Goal: Find specific page/section: Find specific page/section

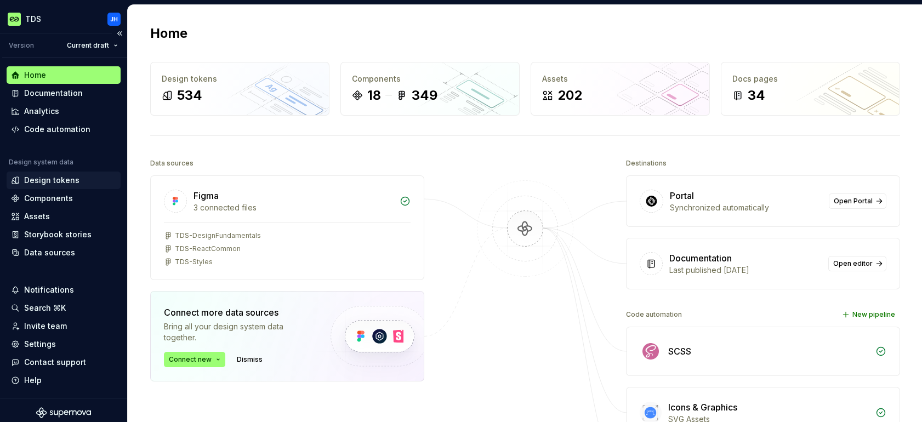
click at [67, 177] on div "Design tokens" at bounding box center [51, 180] width 55 height 11
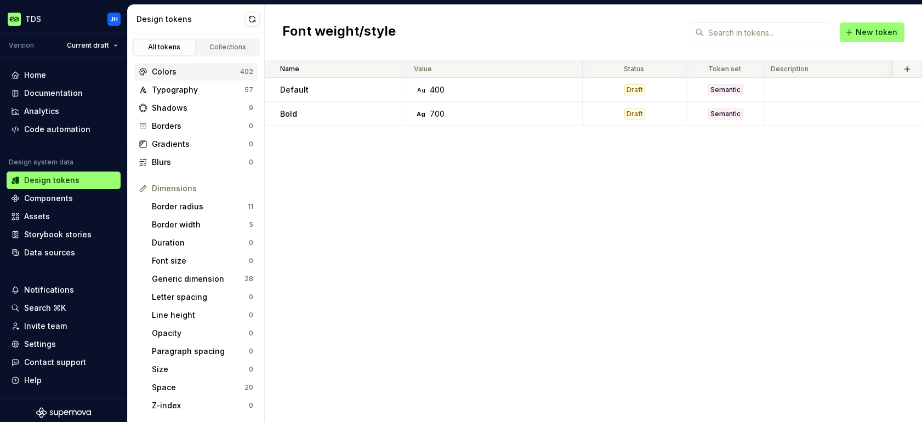
click at [207, 76] on div "Colors" at bounding box center [196, 71] width 88 height 11
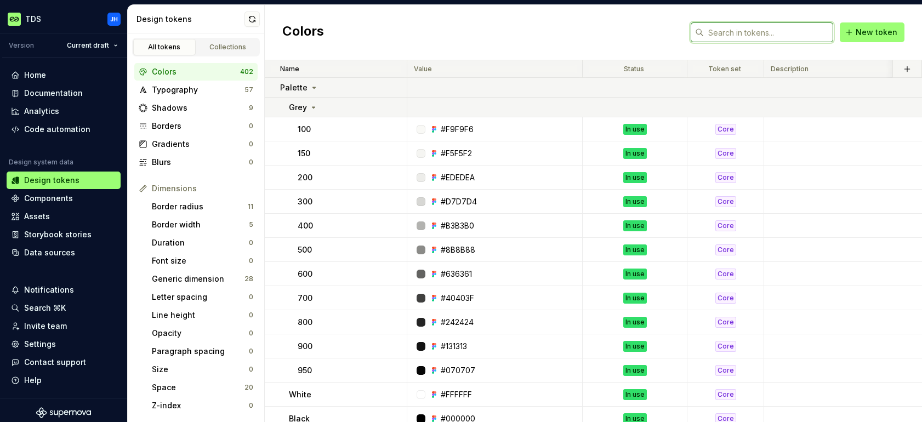
click at [714, 35] on input "text" at bounding box center [768, 32] width 129 height 20
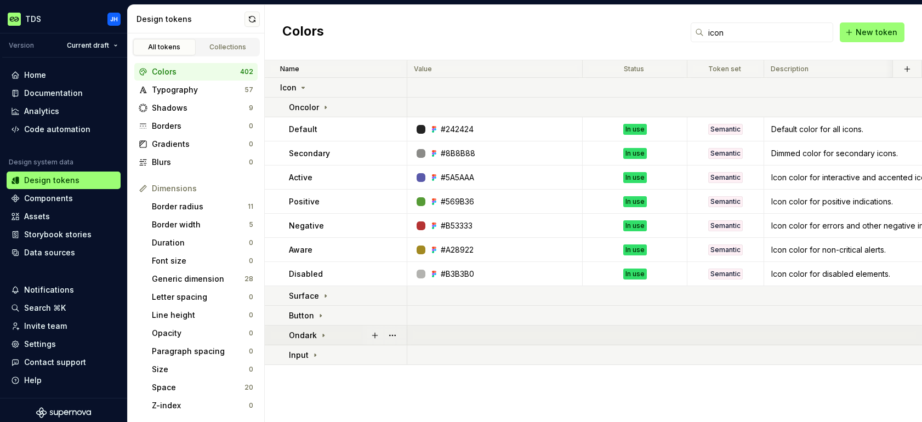
click at [323, 334] on icon at bounding box center [323, 335] width 1 height 3
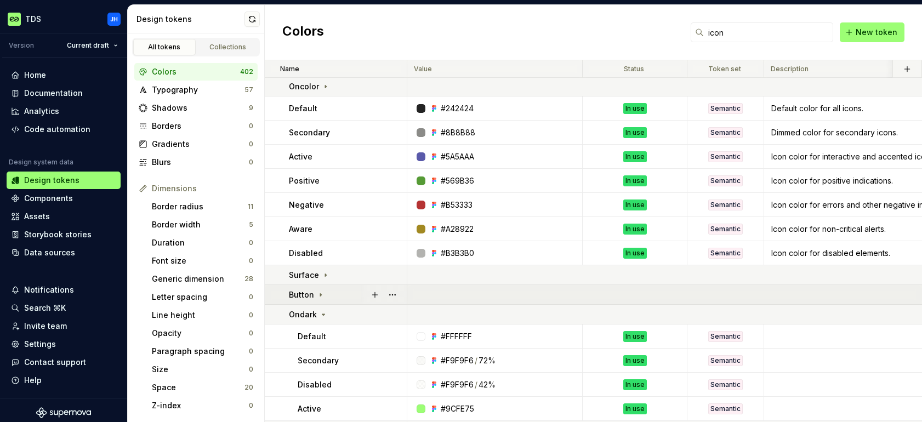
scroll to position [43, 0]
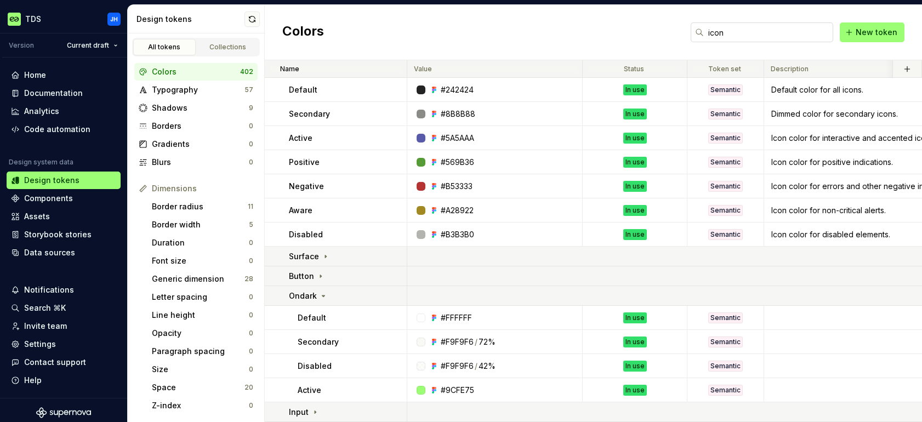
click at [749, 31] on input "icon" at bounding box center [768, 32] width 129 height 20
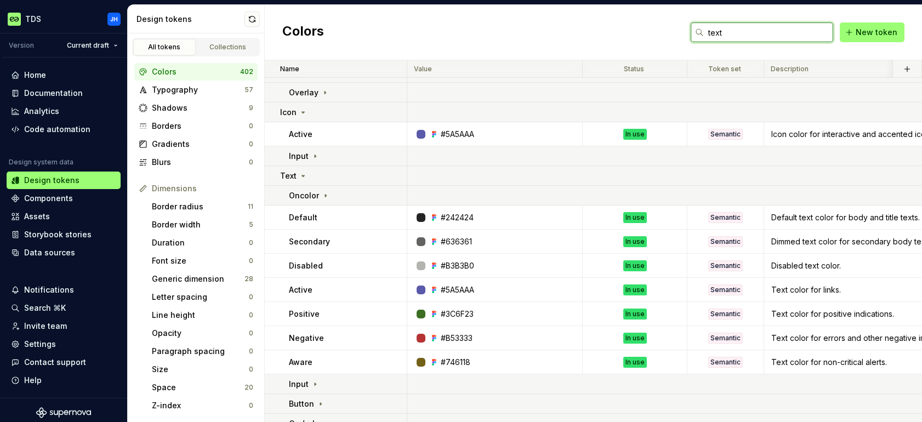
scroll to position [0, 0]
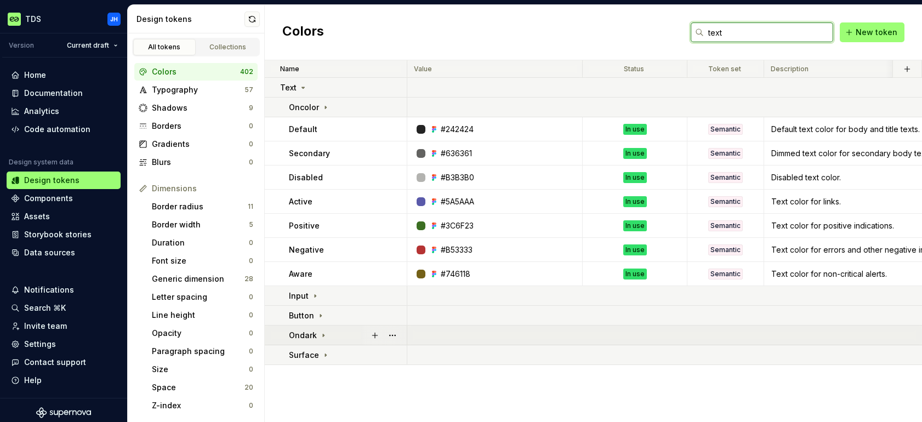
type input "text"
click at [322, 337] on icon at bounding box center [323, 335] width 9 height 9
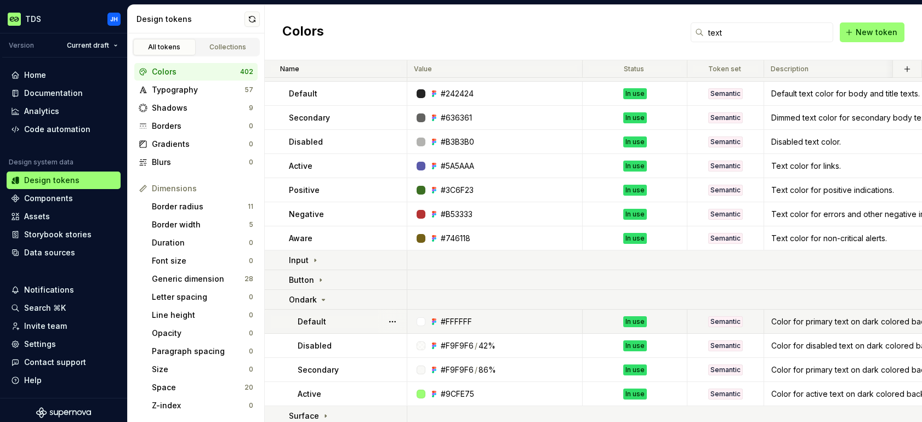
scroll to position [43, 0]
